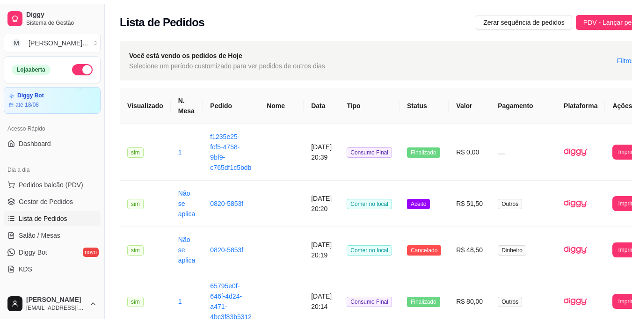
scroll to position [281, 0]
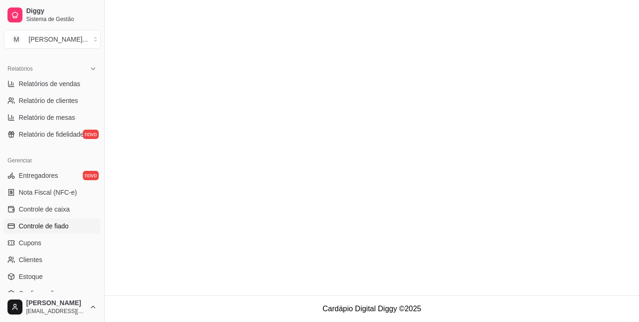
click at [65, 223] on span "Controle de fiado" at bounding box center [44, 225] width 50 height 9
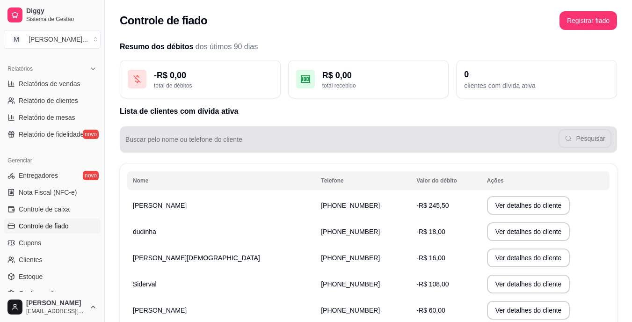
click at [360, 141] on input "Buscar pelo nome ou telefone do cliente" at bounding box center [341, 142] width 433 height 9
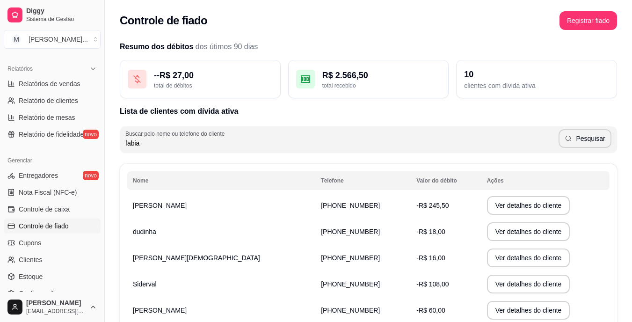
type input "fabia"
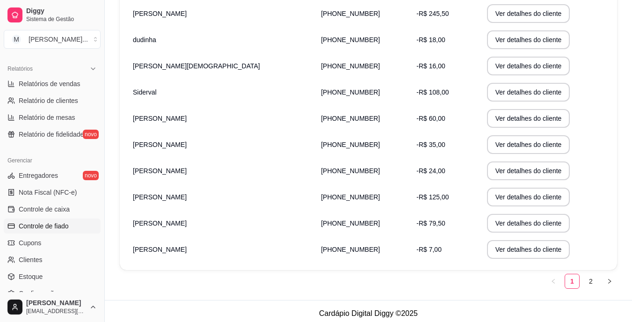
scroll to position [196, 0]
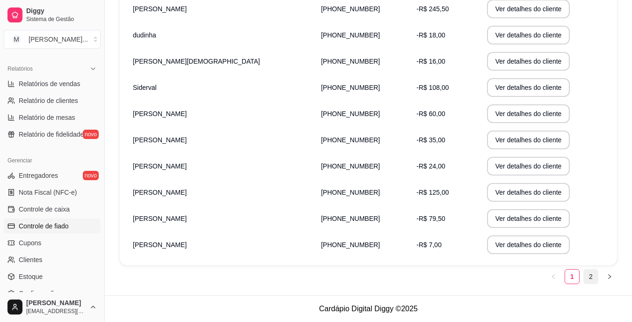
click at [589, 277] on link "2" at bounding box center [591, 276] width 14 height 14
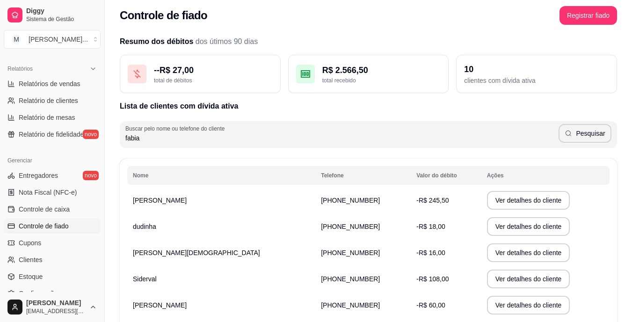
scroll to position [0, 0]
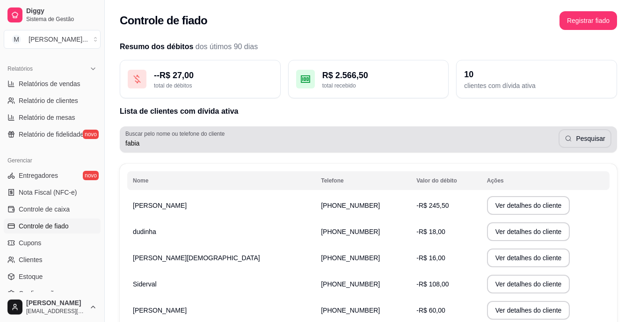
click at [218, 136] on label "Buscar pelo nome ou telefone do cliente" at bounding box center [176, 134] width 102 height 8
click at [218, 138] on input "fabia" at bounding box center [341, 142] width 433 height 9
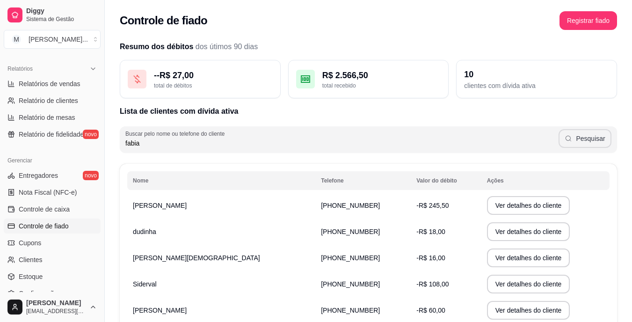
click at [572, 138] on icon "button" at bounding box center [568, 138] width 7 height 7
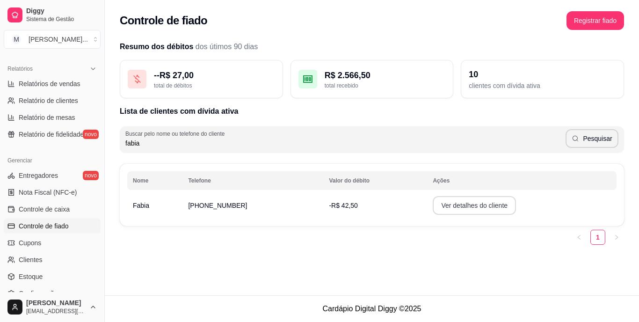
click at [480, 206] on button "Ver detalhes do cliente" at bounding box center [474, 205] width 83 height 19
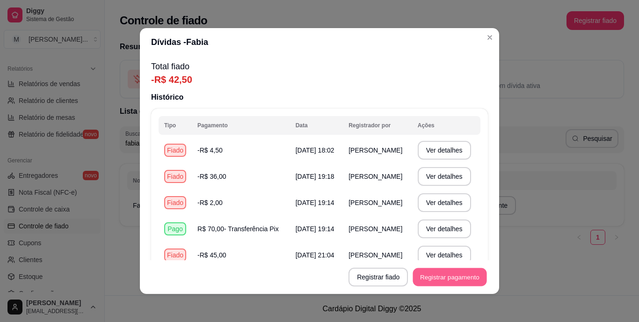
click at [440, 275] on button "Registrar pagamento" at bounding box center [450, 277] width 74 height 18
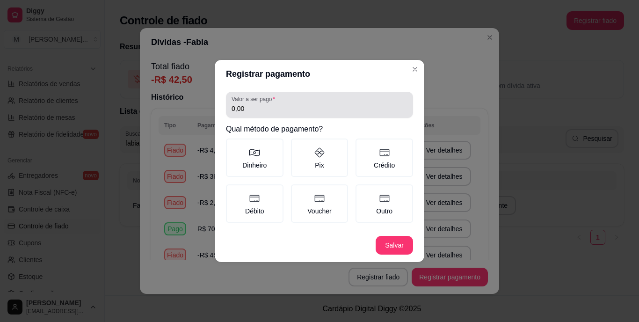
click at [276, 108] on input "0,00" at bounding box center [320, 108] width 176 height 9
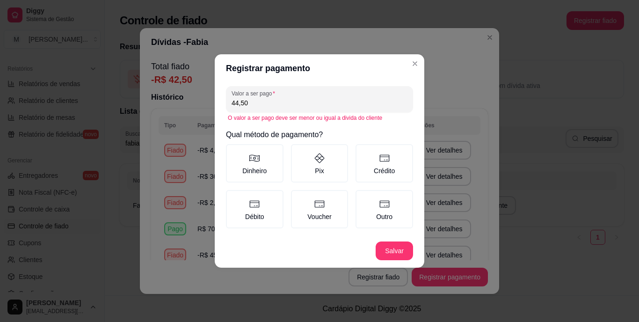
click at [238, 102] on input "44,50" at bounding box center [320, 102] width 176 height 9
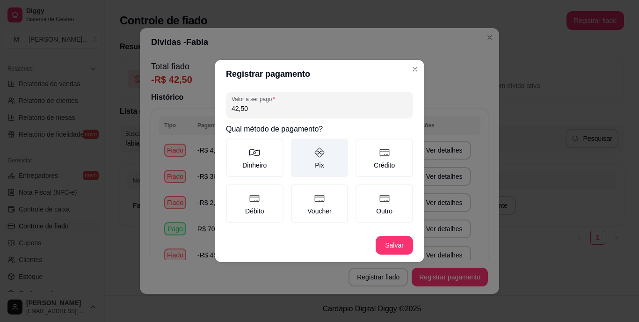
type input "42,50"
drag, startPoint x: 332, startPoint y: 153, endPoint x: 328, endPoint y: 149, distance: 5.3
click at [331, 152] on label "Pix" at bounding box center [320, 157] width 58 height 38
click at [298, 145] on button "Pix" at bounding box center [294, 141] width 7 height 7
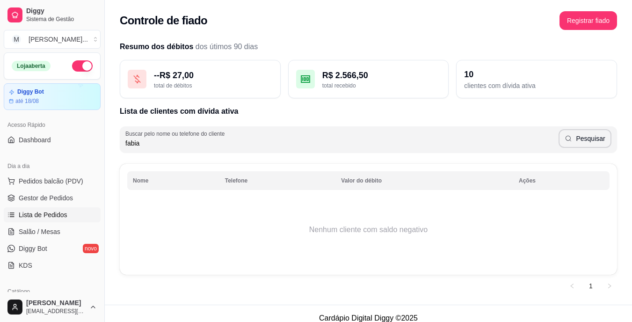
click at [59, 216] on span "Lista de Pedidos" at bounding box center [43, 214] width 49 height 9
